Goal: Find contact information: Find contact information

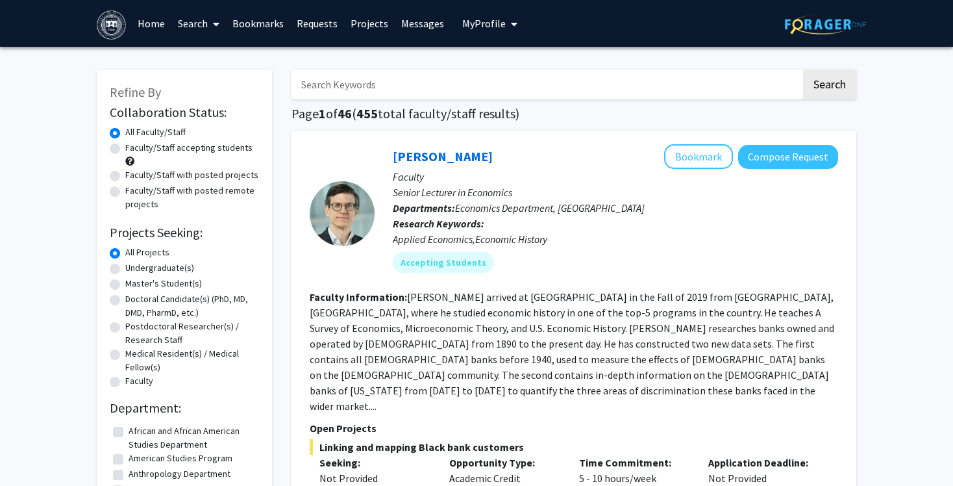
click at [510, 83] on input "Search Keywords" at bounding box center [546, 84] width 510 height 30
type input "[PERSON_NAME]"
click at [829, 86] on button "Search" at bounding box center [829, 84] width 53 height 30
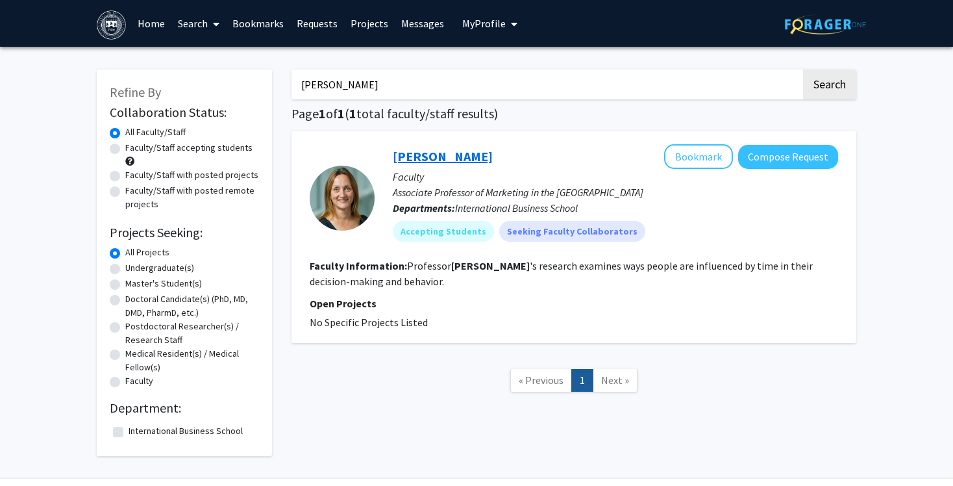
click at [428, 154] on link "[PERSON_NAME]" at bounding box center [443, 156] width 100 height 16
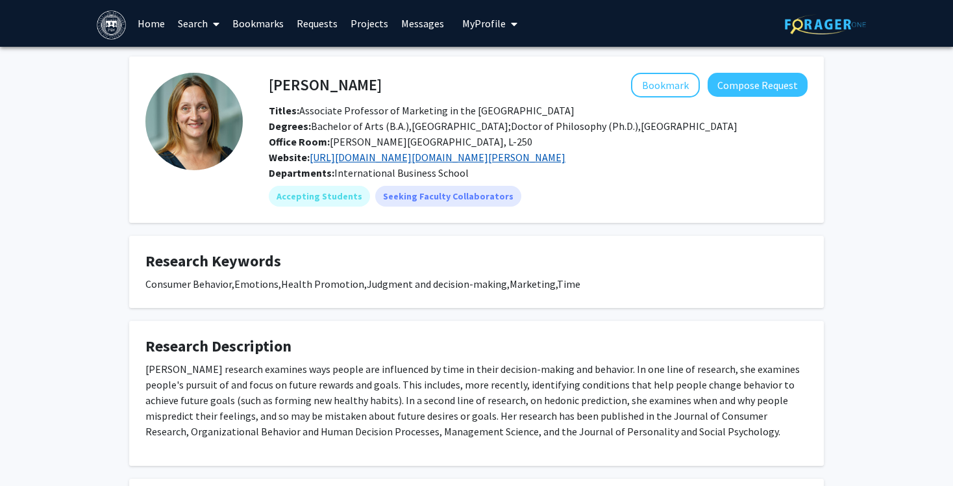
click at [426, 161] on link "[URL][DOMAIN_NAME][DOMAIN_NAME][PERSON_NAME]" at bounding box center [438, 157] width 256 height 13
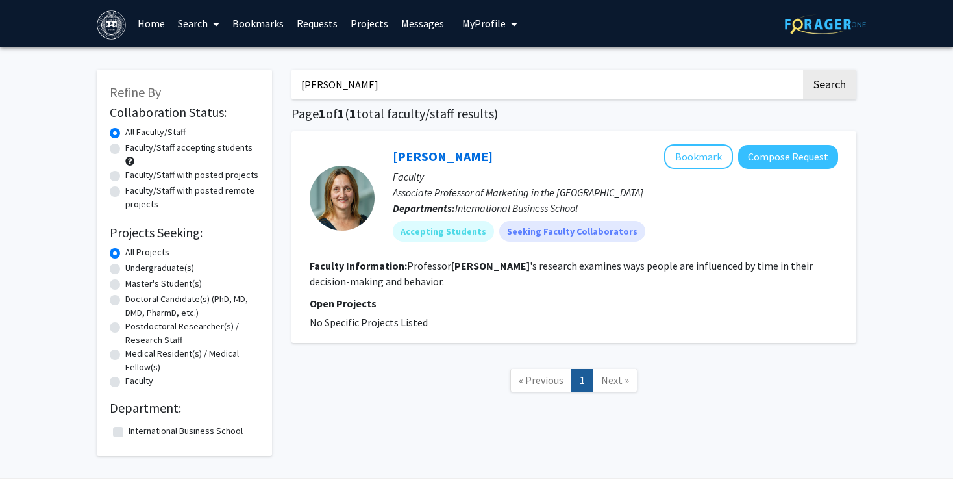
click at [399, 86] on input "[PERSON_NAME]" at bounding box center [546, 84] width 510 height 30
type input "[PERSON_NAME]"
click at [829, 86] on button "Search" at bounding box center [829, 84] width 53 height 30
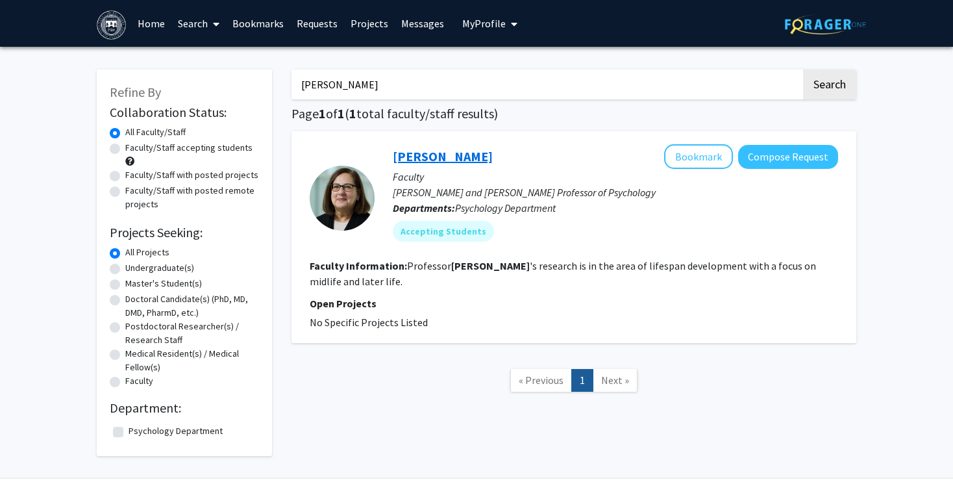
click at [447, 160] on link "[PERSON_NAME]" at bounding box center [443, 156] width 100 height 16
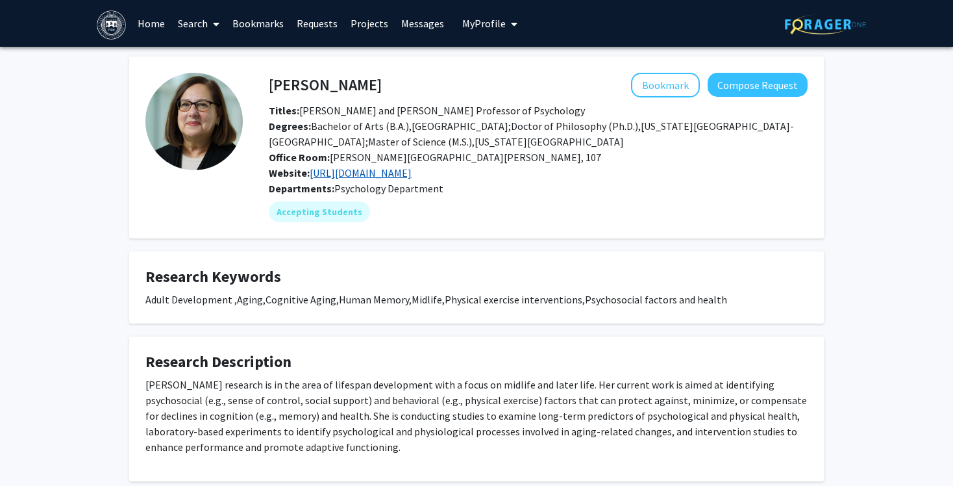
click at [412, 169] on link "[URL][DOMAIN_NAME]" at bounding box center [361, 172] width 102 height 13
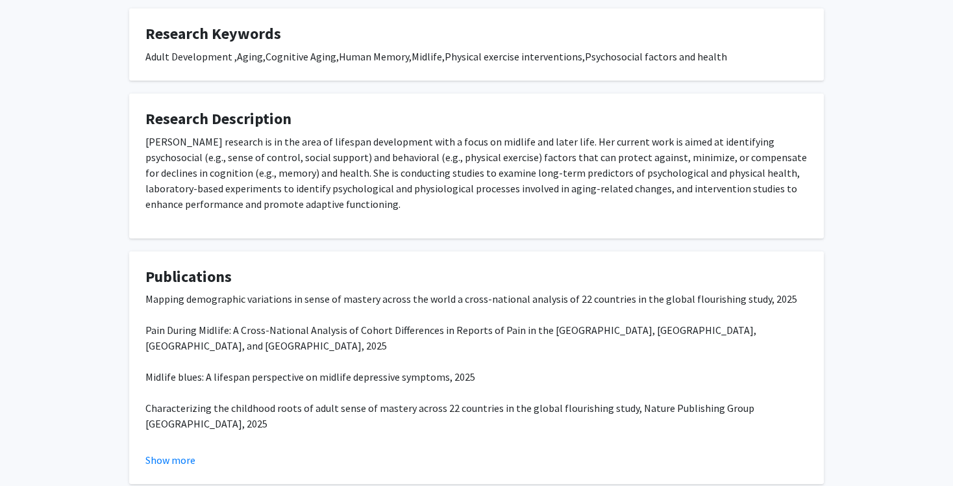
scroll to position [243, 0]
